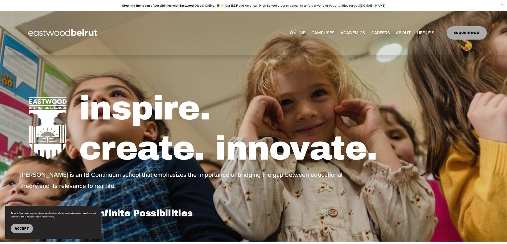
click at [0, 0] on span "Tuition & Financial Aid" at bounding box center [0, 0] width 0 height 0
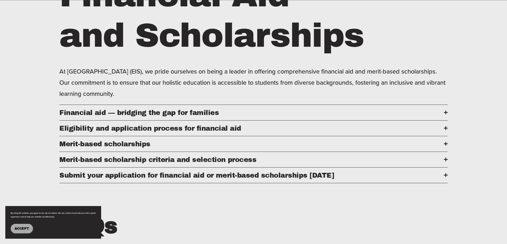
scroll to position [319, 0]
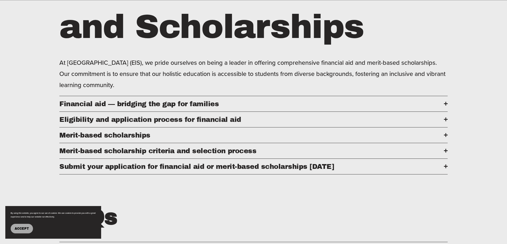
click at [444, 104] on div at bounding box center [446, 103] width 4 height 1
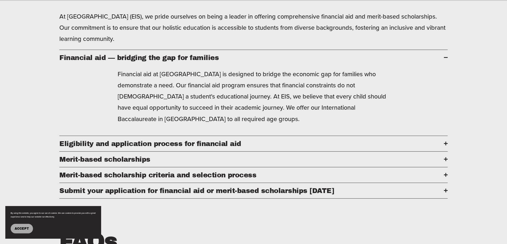
scroll to position [372, 0]
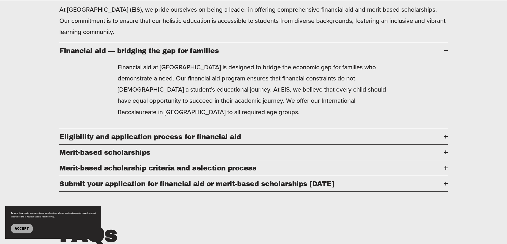
click at [444, 139] on div at bounding box center [446, 137] width 4 height 4
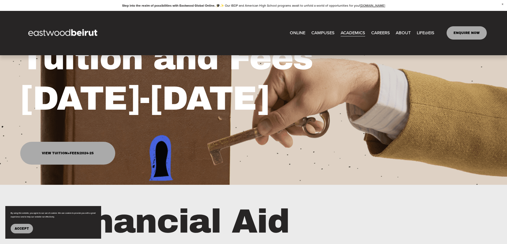
scroll to position [0, 0]
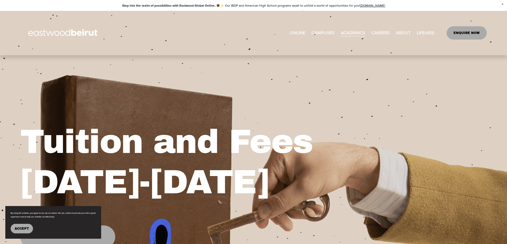
click at [0, 0] on span "Admissions" at bounding box center [0, 0] width 0 height 0
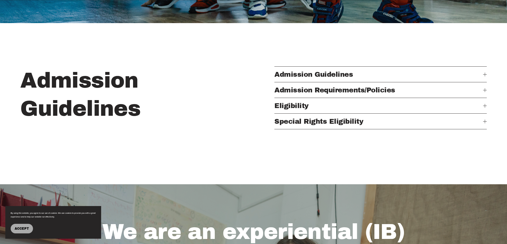
scroll to position [213, 0]
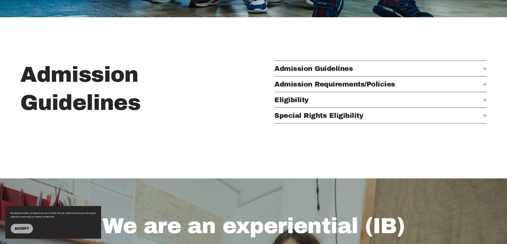
click at [484, 118] on div at bounding box center [485, 116] width 4 height 4
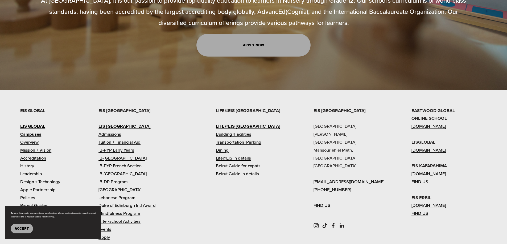
scroll to position [638, 0]
